Goal: Task Accomplishment & Management: Complete application form

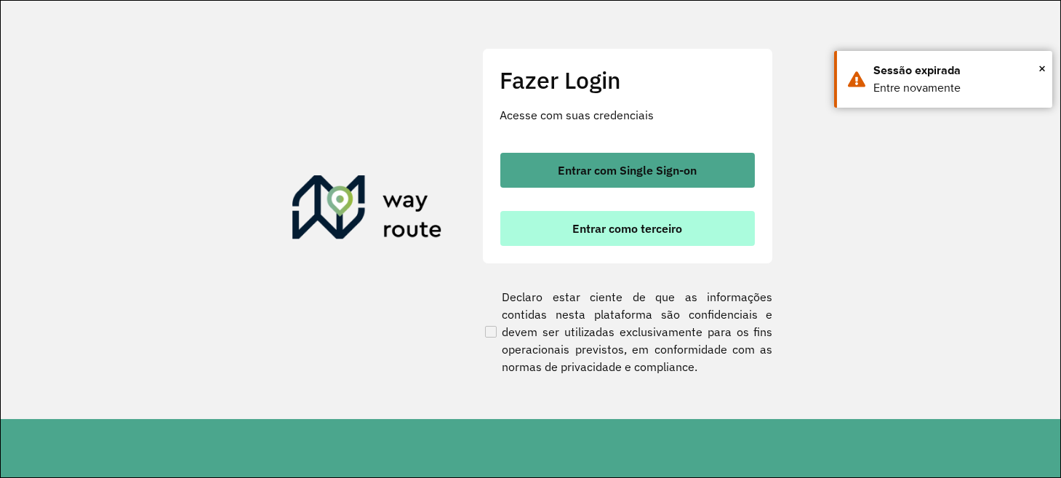
click at [635, 231] on span "Entrar como terceiro" at bounding box center [627, 229] width 110 height 12
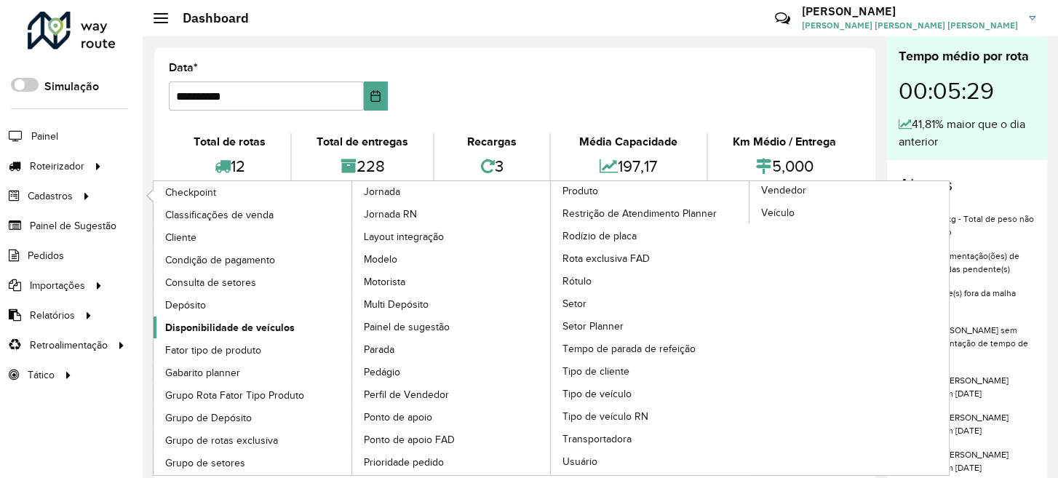
click at [223, 321] on span "Disponibilidade de veículos" at bounding box center [229, 327] width 129 height 15
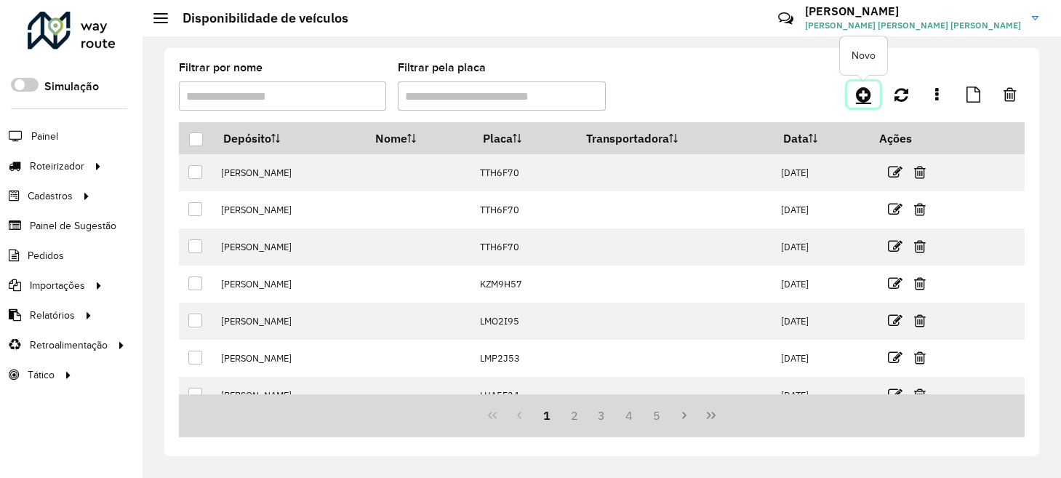
click at [864, 105] on link at bounding box center [863, 94] width 33 height 26
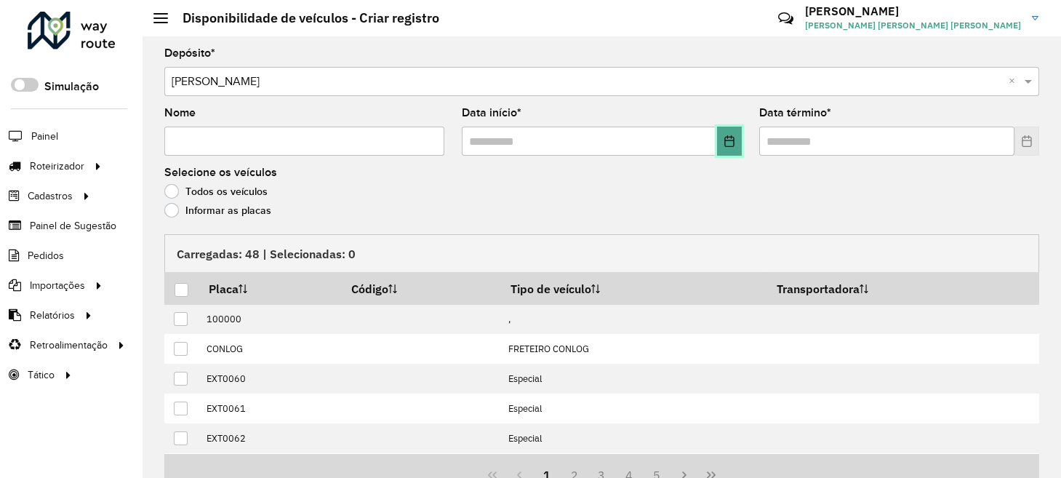
click at [729, 146] on button "Choose Date" at bounding box center [729, 141] width 25 height 29
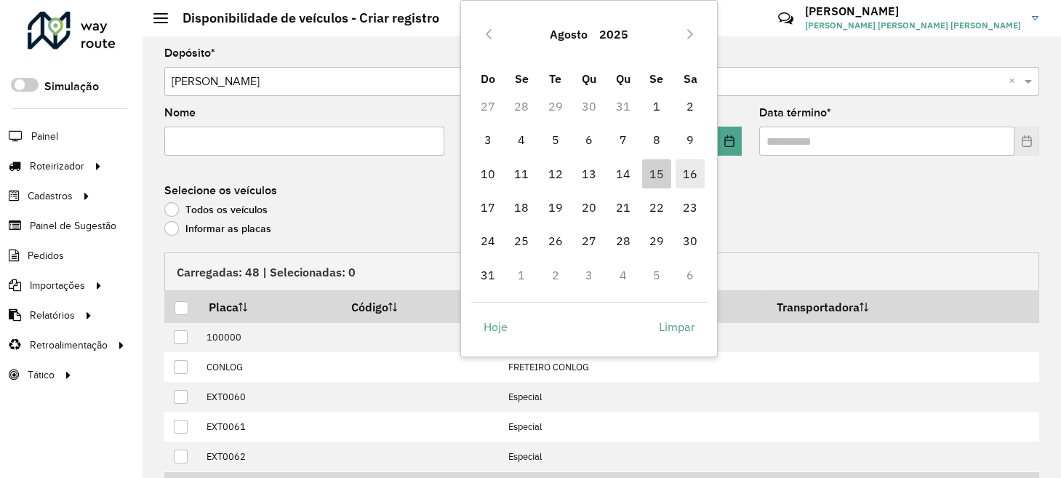
click at [689, 173] on span "16" at bounding box center [690, 173] width 29 height 29
type input "**********"
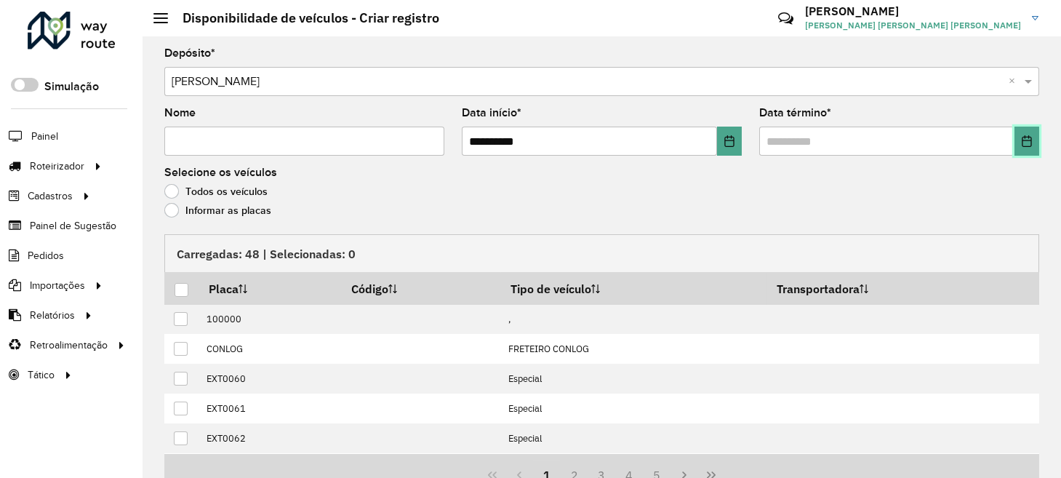
click at [1026, 151] on button "Choose Date" at bounding box center [1027, 141] width 25 height 29
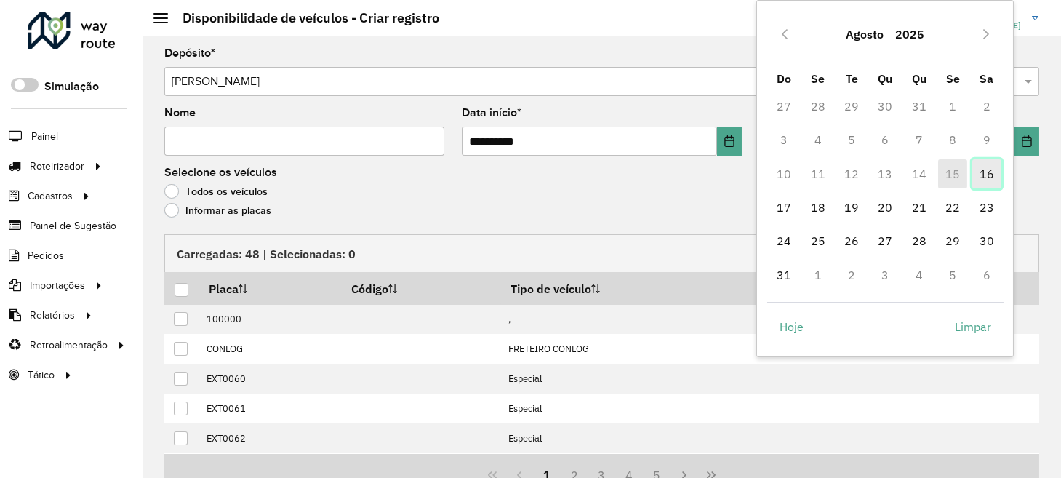
click at [975, 180] on span "16" at bounding box center [986, 173] width 29 height 29
type input "**********"
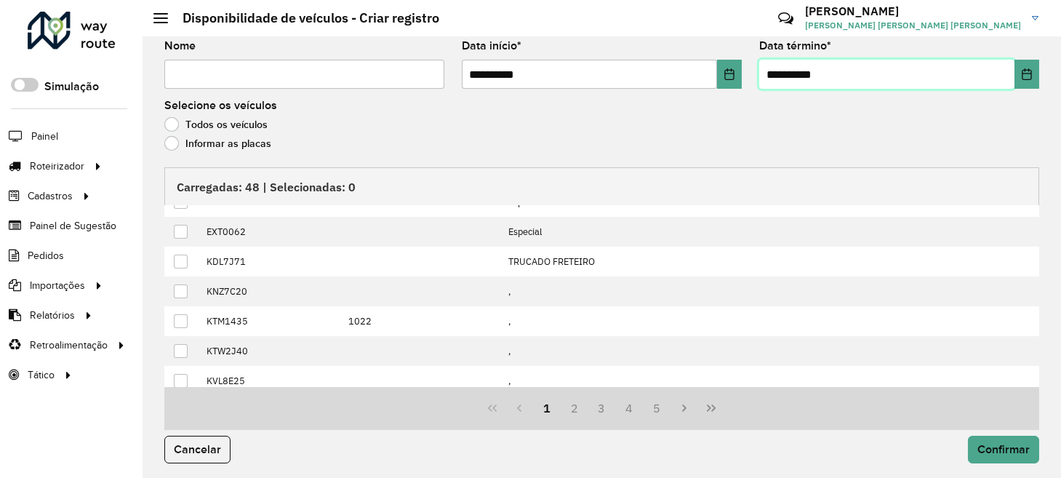
scroll to position [146, 0]
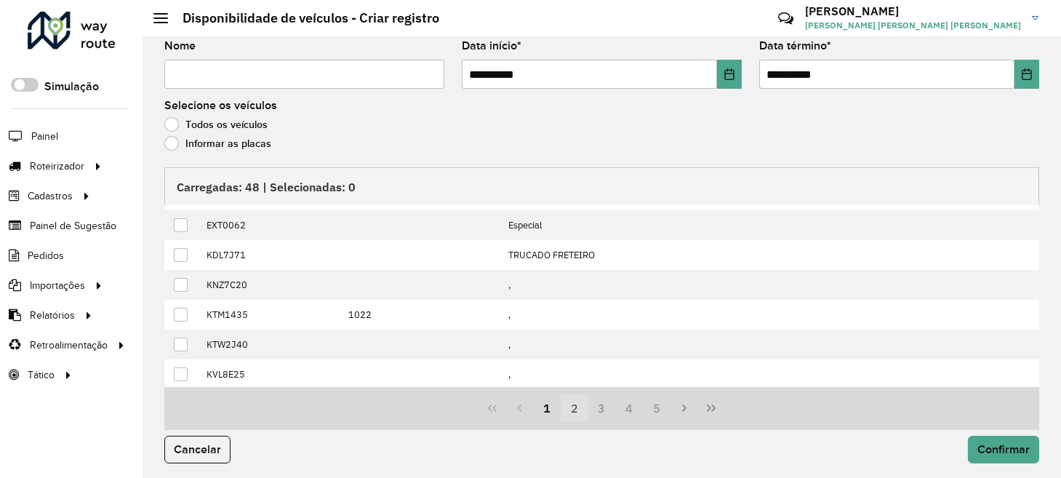
click at [568, 409] on button "2" at bounding box center [575, 408] width 28 height 28
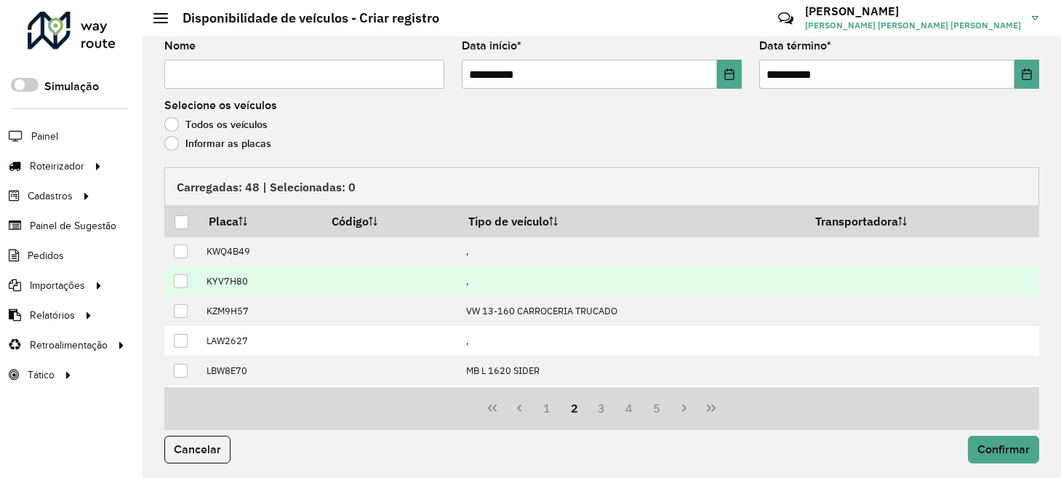
scroll to position [0, 0]
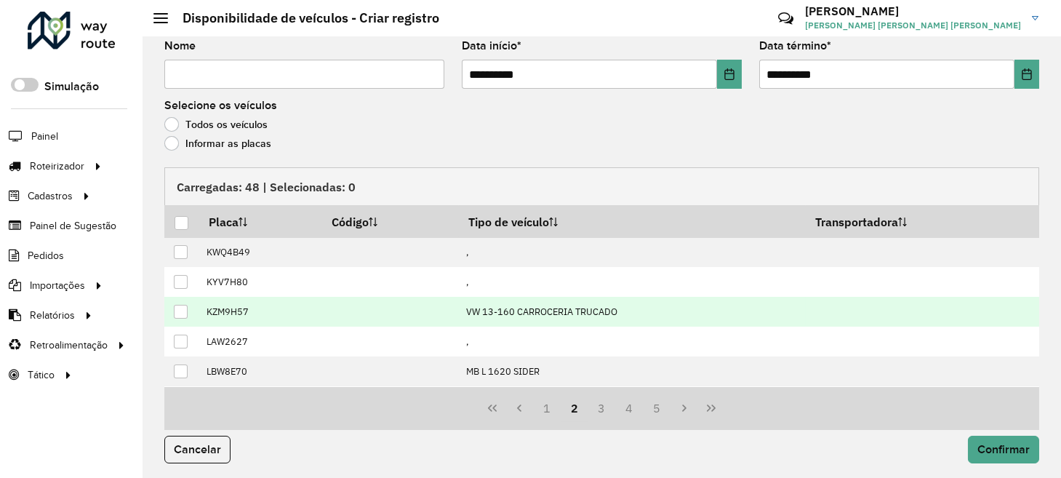
click at [183, 313] on div at bounding box center [181, 312] width 14 height 14
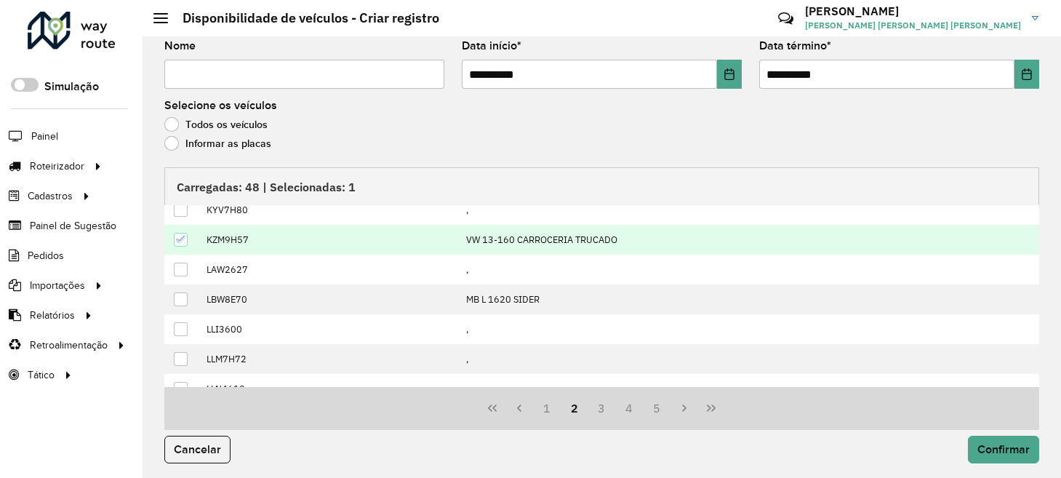
scroll to position [146, 0]
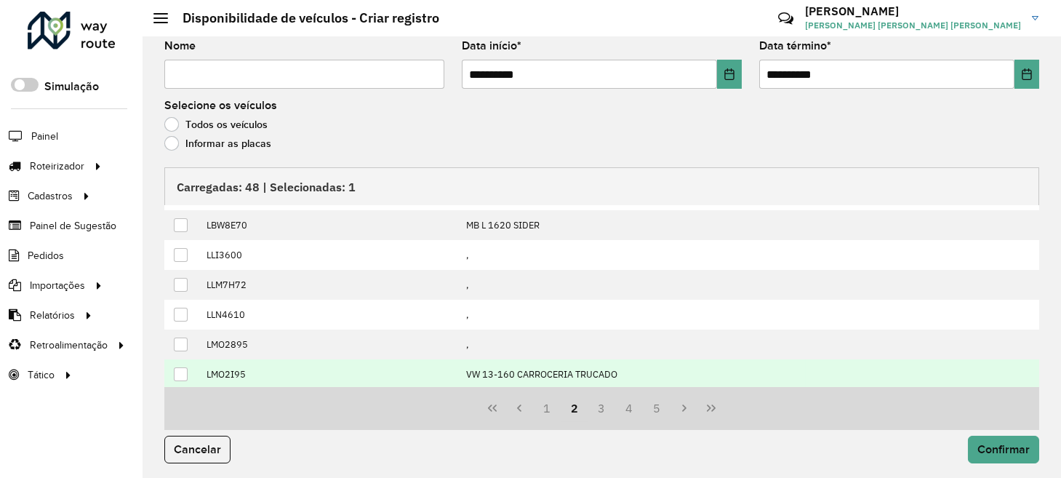
click at [177, 370] on div at bounding box center [181, 374] width 14 height 14
click at [600, 415] on button "3" at bounding box center [602, 408] width 28 height 28
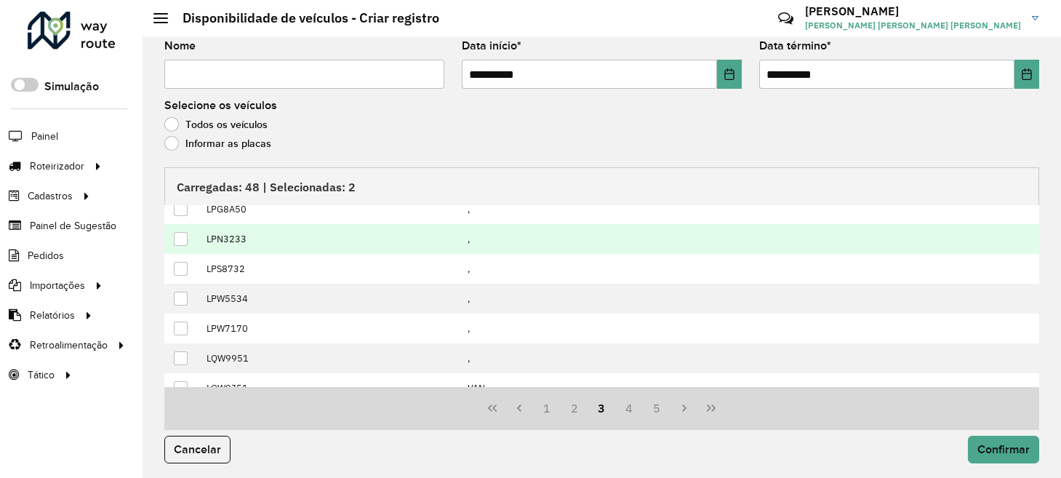
scroll to position [0, 0]
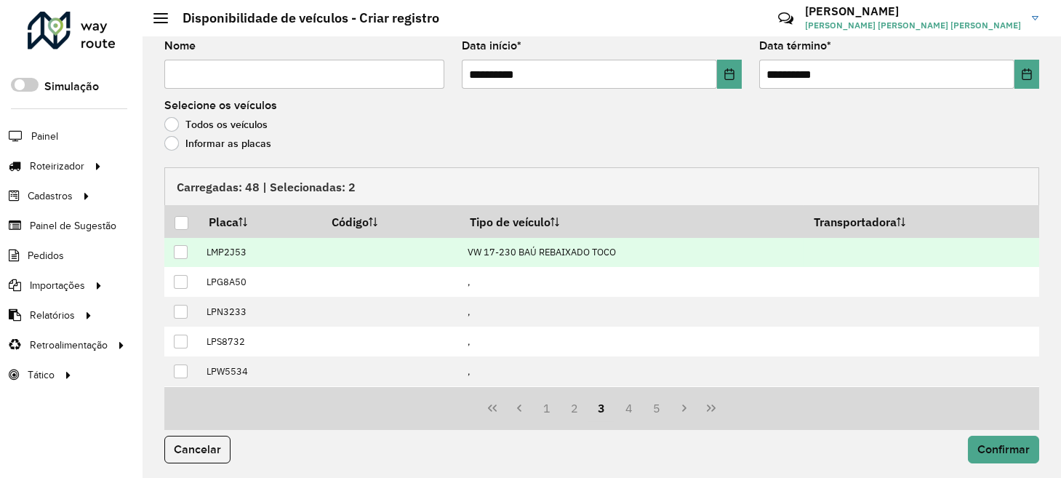
click at [183, 257] on td at bounding box center [181, 252] width 34 height 30
click at [183, 249] on div at bounding box center [181, 252] width 14 height 14
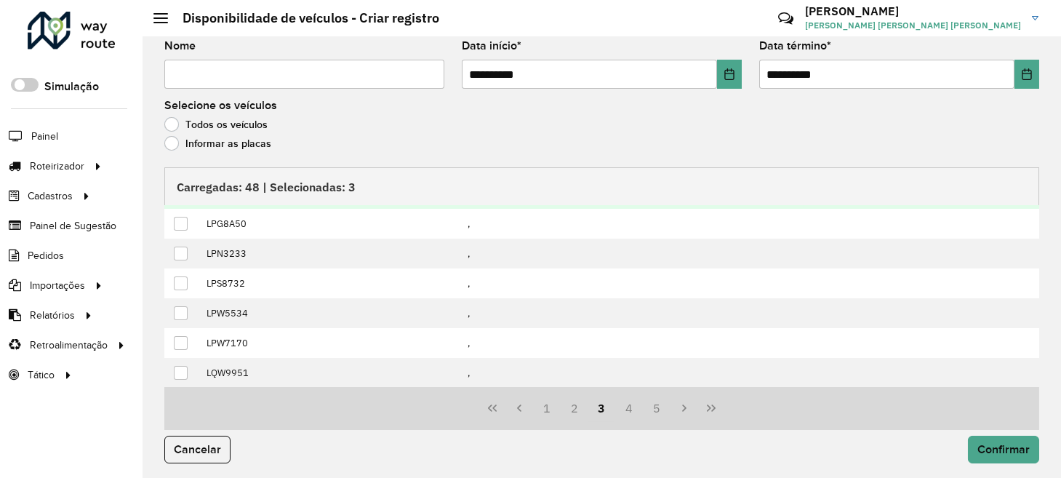
scroll to position [146, 0]
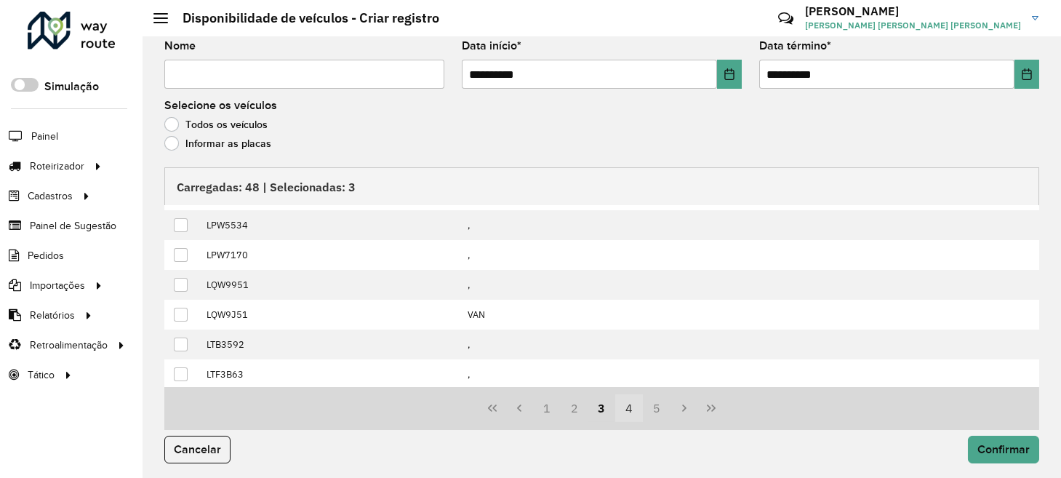
click at [635, 403] on button "4" at bounding box center [629, 408] width 28 height 28
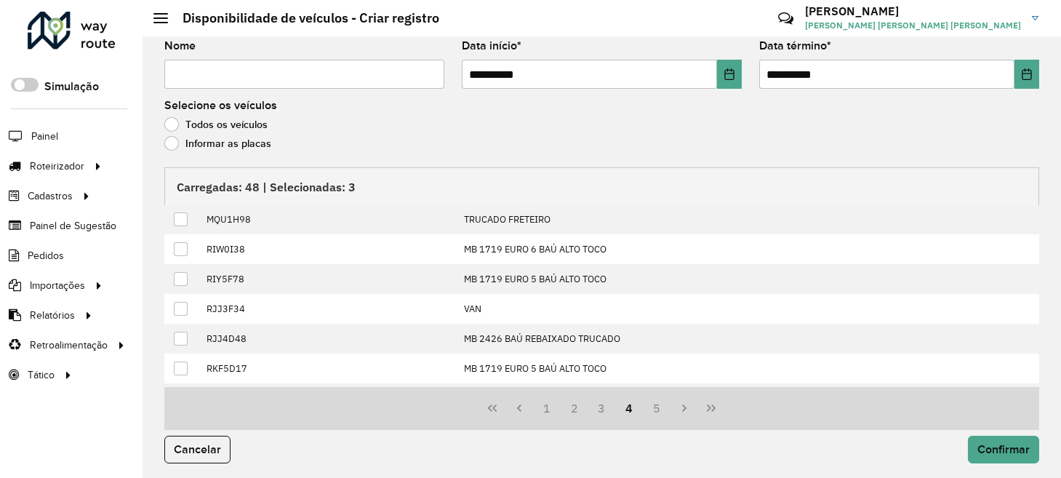
scroll to position [0, 0]
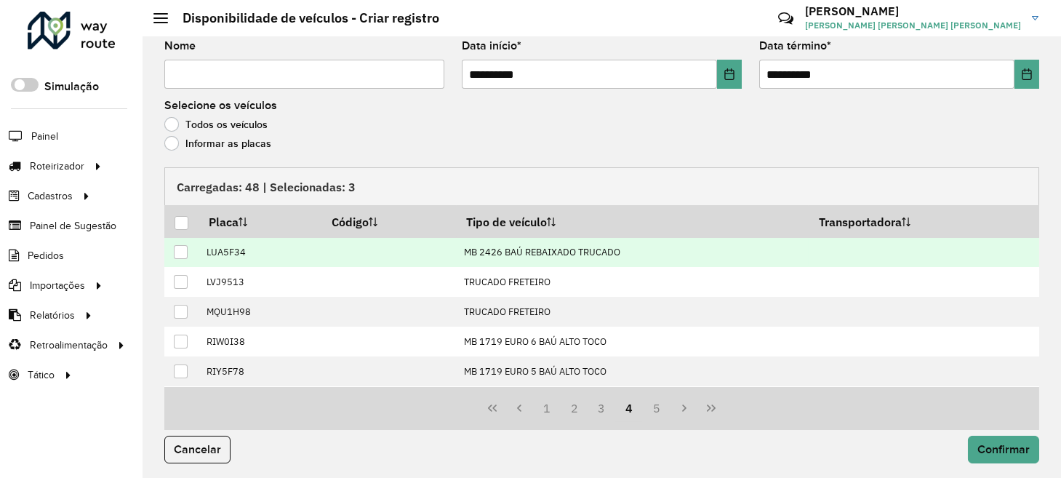
click at [181, 250] on div at bounding box center [181, 252] width 14 height 14
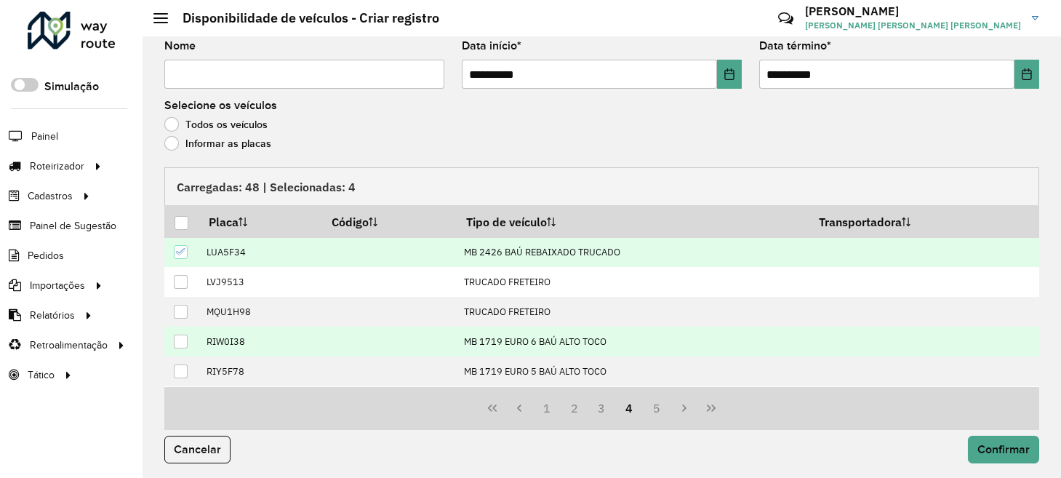
click at [181, 336] on div at bounding box center [181, 342] width 14 height 14
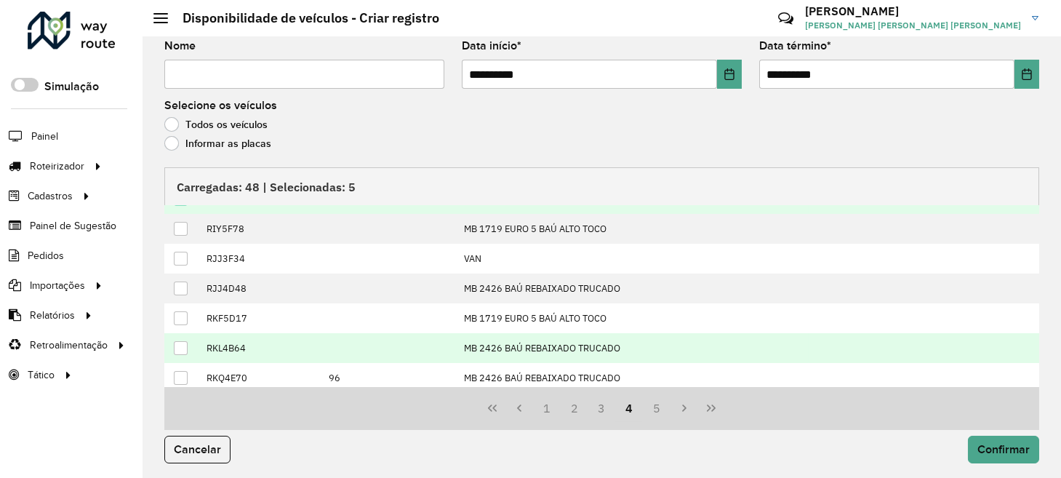
scroll to position [145, 0]
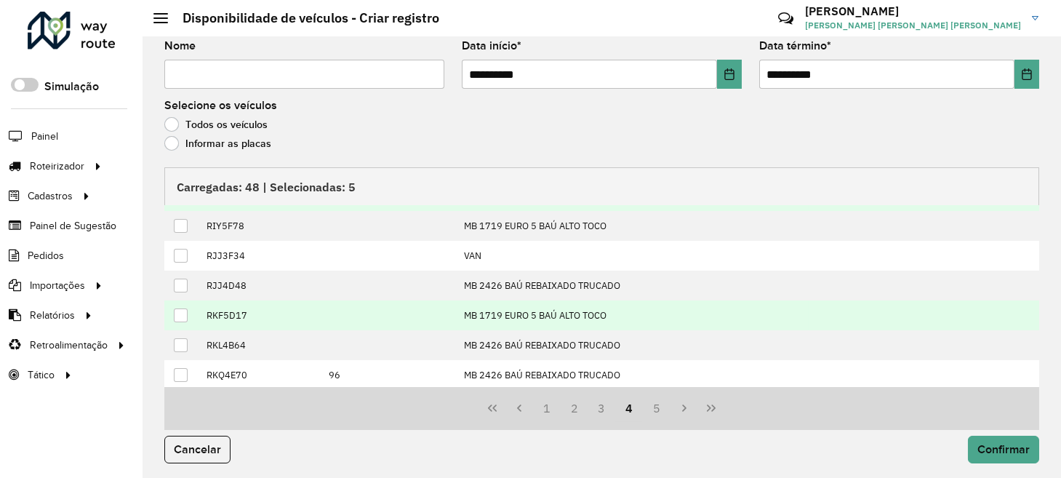
click at [180, 310] on div at bounding box center [181, 315] width 14 height 14
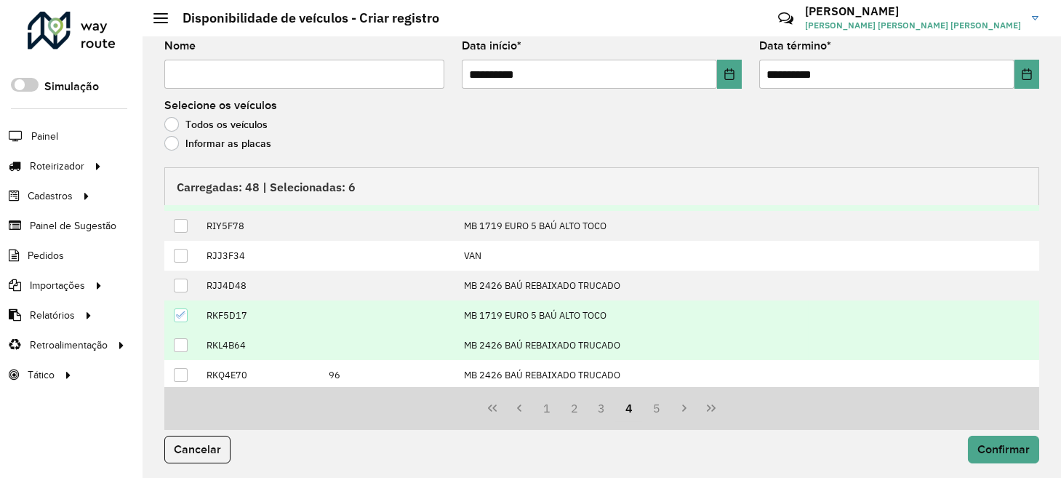
click at [183, 338] on div at bounding box center [181, 345] width 14 height 14
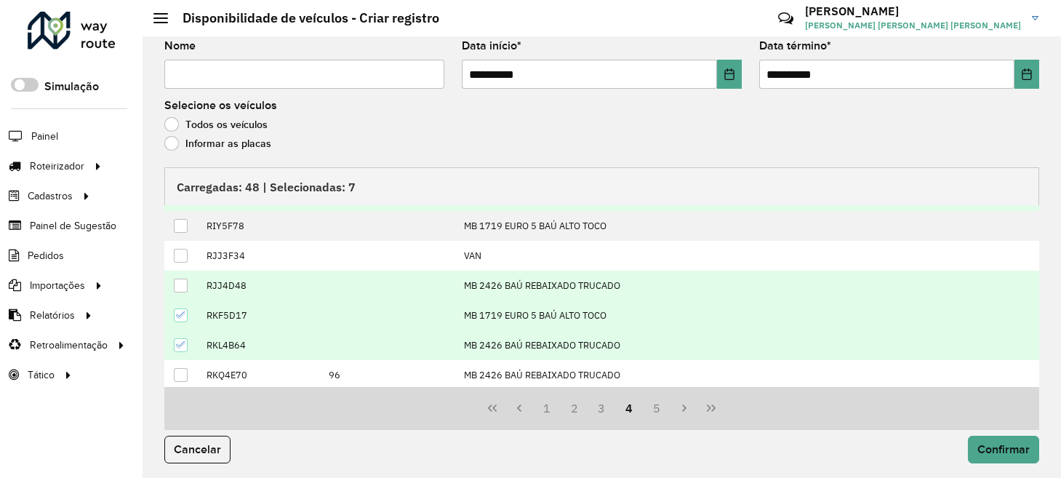
scroll to position [146, 0]
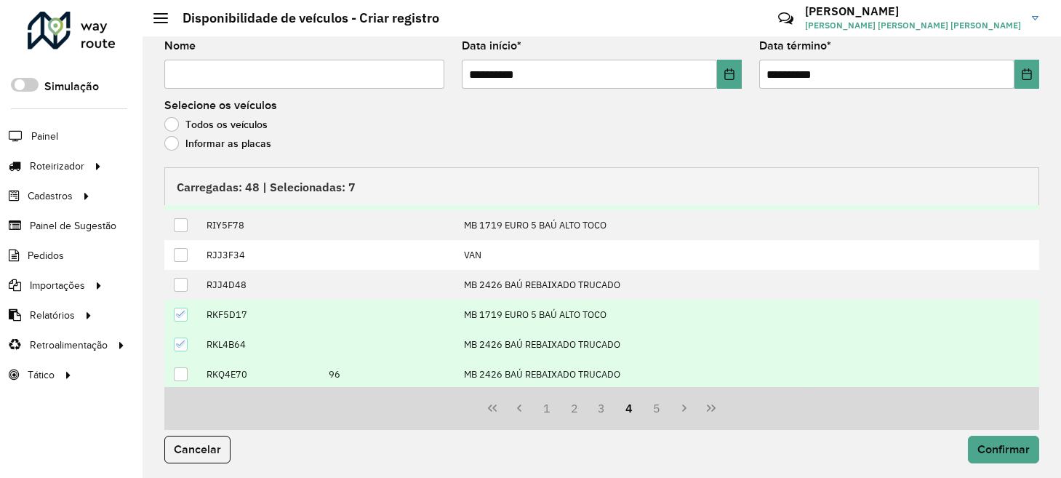
click at [175, 370] on div at bounding box center [181, 374] width 14 height 14
click at [647, 407] on button "5" at bounding box center [657, 408] width 28 height 28
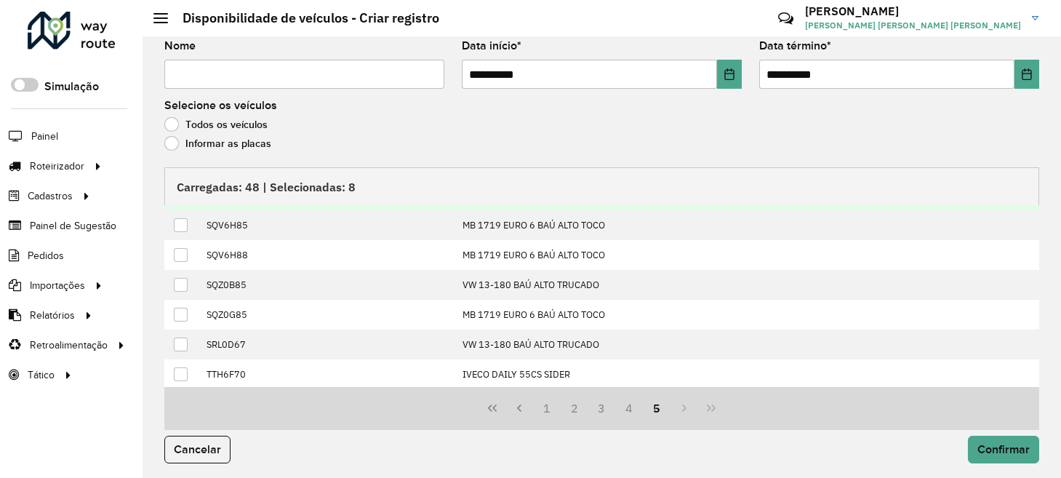
scroll to position [0, 0]
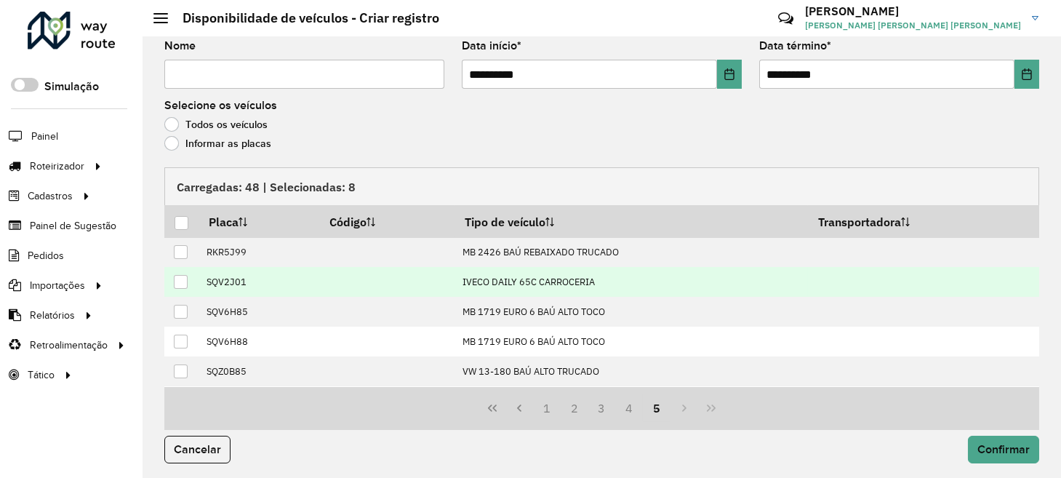
click at [180, 275] on div at bounding box center [181, 282] width 14 height 14
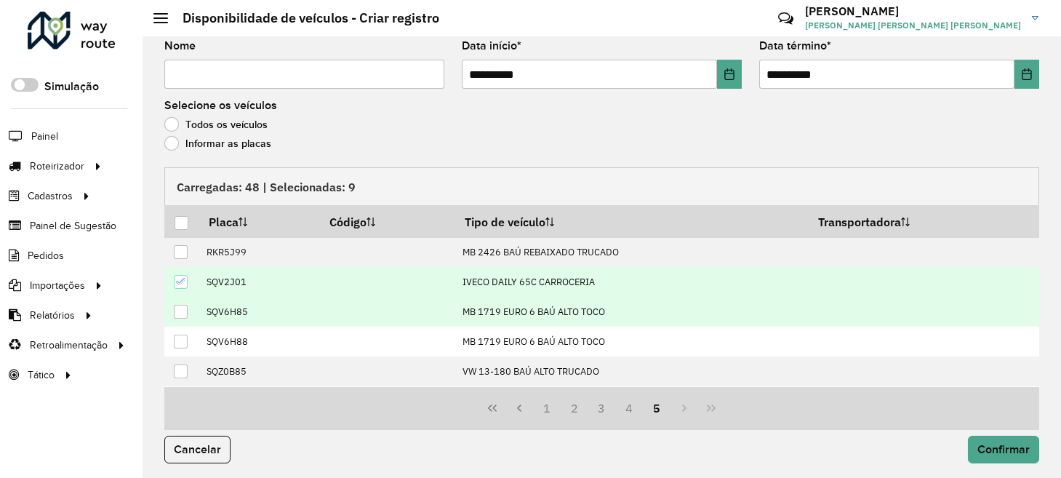
click at [183, 311] on div at bounding box center [181, 312] width 14 height 14
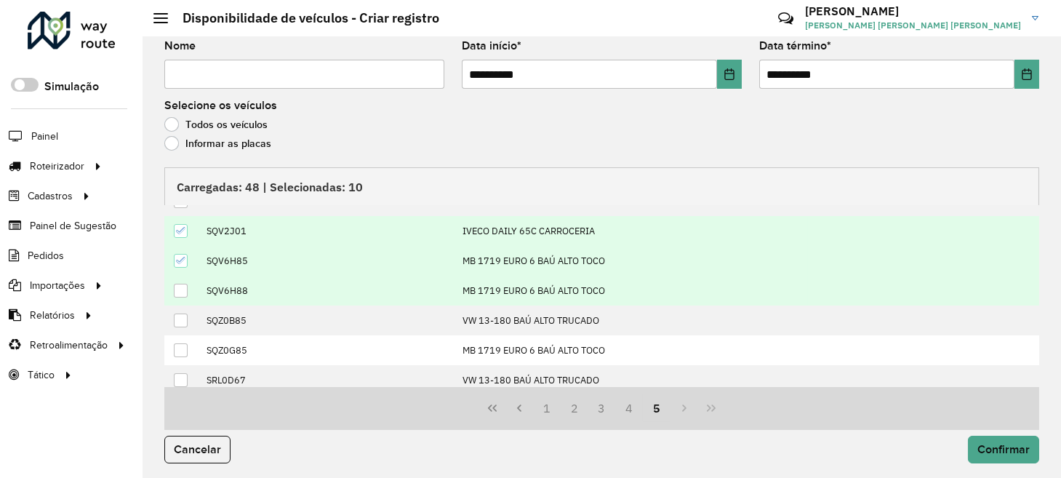
scroll to position [87, 0]
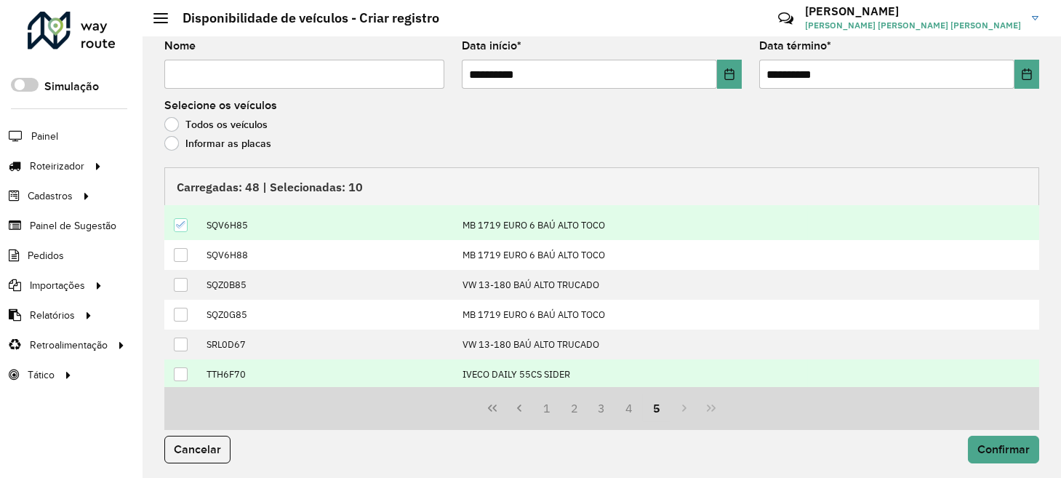
click at [177, 367] on div at bounding box center [181, 374] width 14 height 14
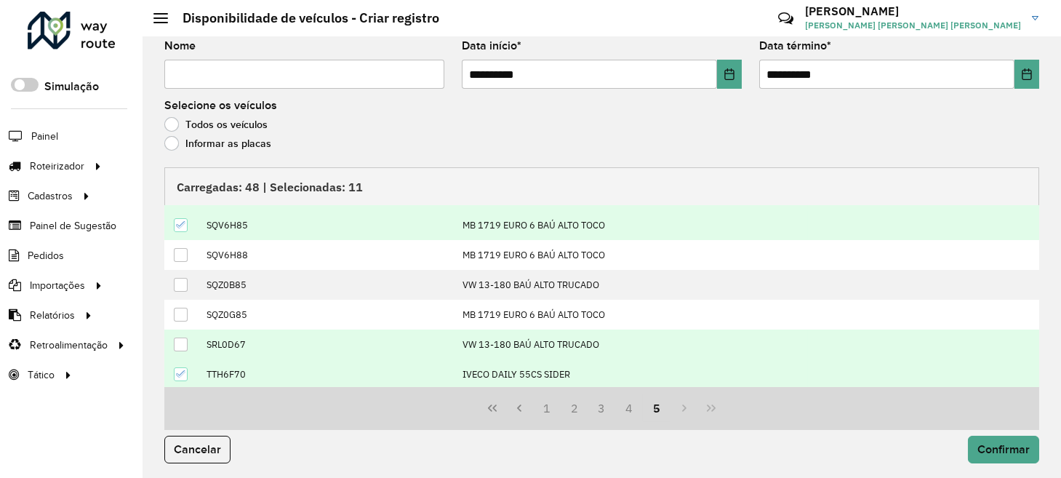
click at [181, 343] on div at bounding box center [181, 344] width 14 height 14
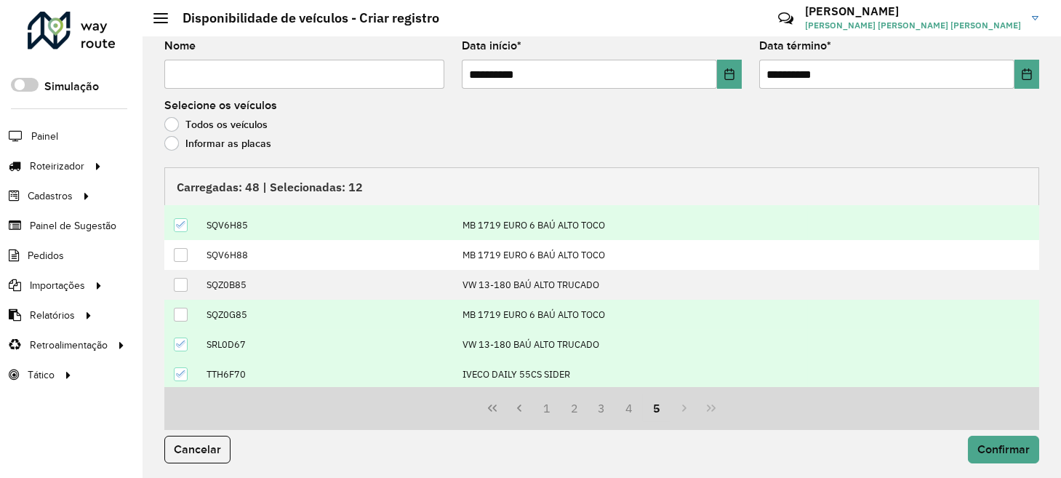
click at [183, 308] on div at bounding box center [181, 315] width 14 height 14
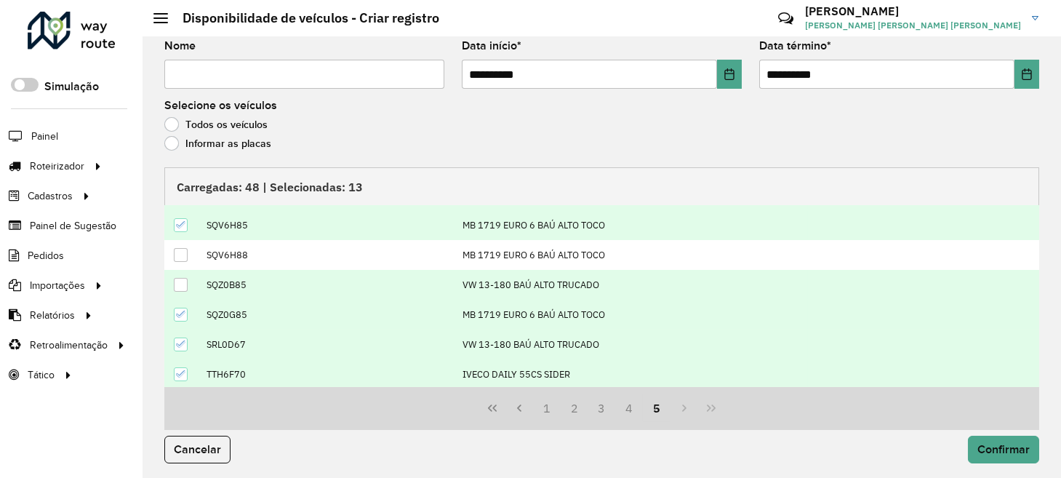
click at [179, 278] on div at bounding box center [181, 285] width 14 height 14
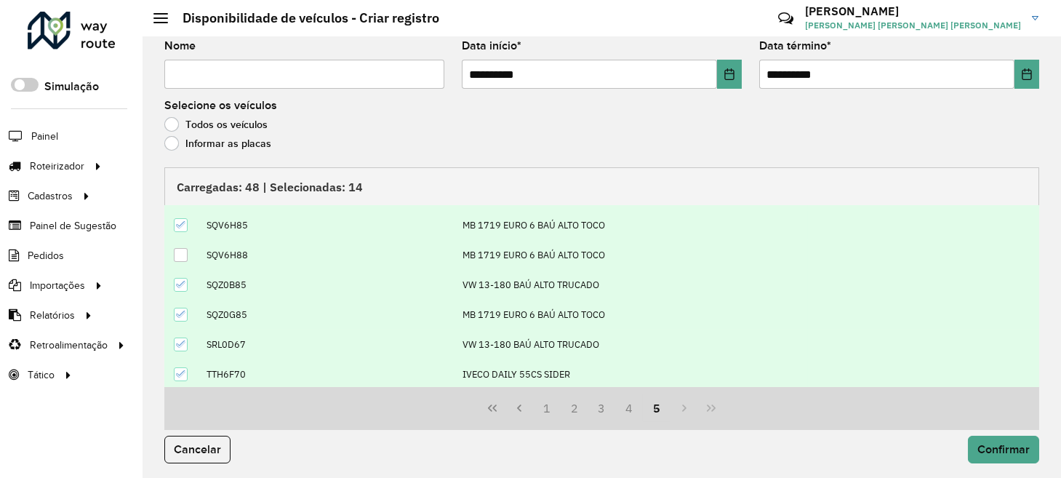
click at [184, 252] on div at bounding box center [181, 255] width 14 height 14
click at [1010, 455] on button "Confirmar" at bounding box center [1003, 450] width 71 height 28
